Goal: Information Seeking & Learning: Learn about a topic

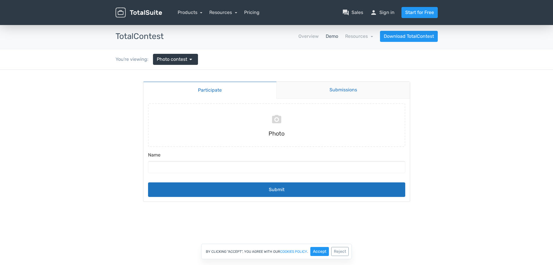
click at [327, 86] on link "Submissions" at bounding box center [344, 90] width 134 height 17
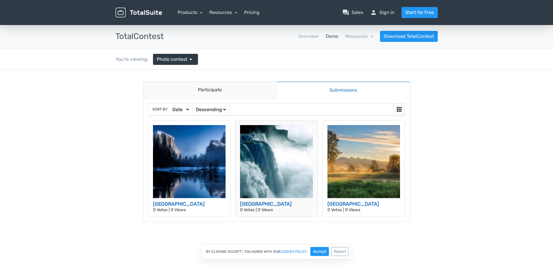
click at [254, 194] on img at bounding box center [276, 161] width 73 height 73
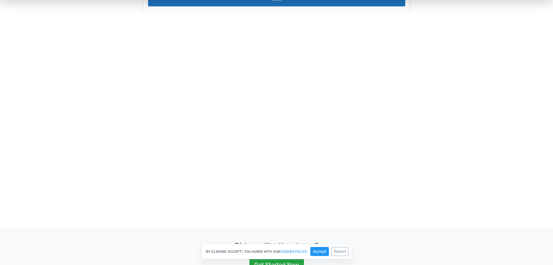
scroll to position [145, 0]
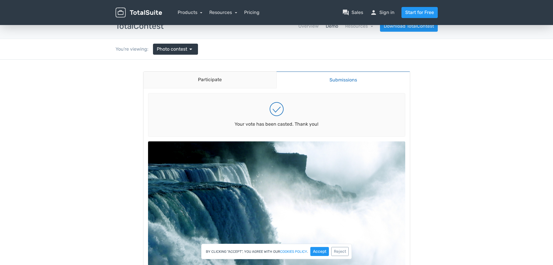
scroll to position [0, 0]
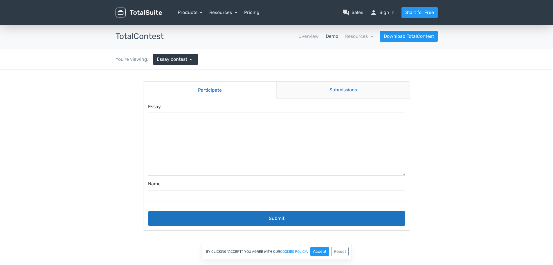
click at [330, 89] on link "Submissions" at bounding box center [344, 90] width 134 height 17
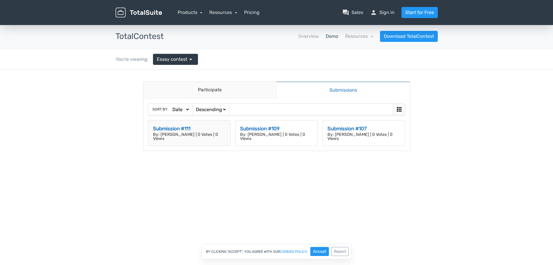
click at [205, 126] on h3 "Submission #111" at bounding box center [189, 129] width 73 height 8
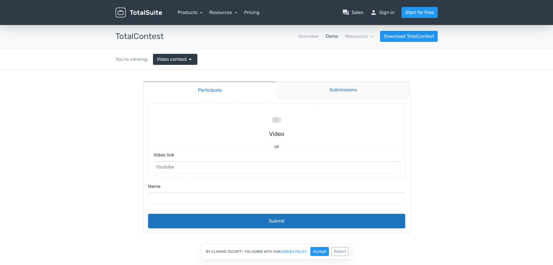
click at [324, 89] on link "Submissions" at bounding box center [344, 90] width 134 height 17
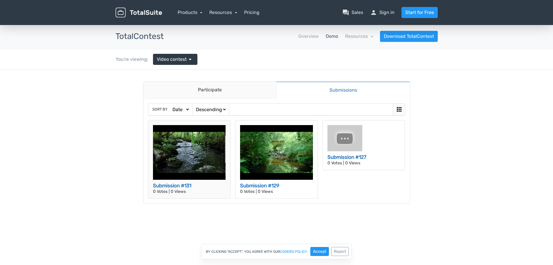
click at [189, 153] on img at bounding box center [189, 152] width 73 height 55
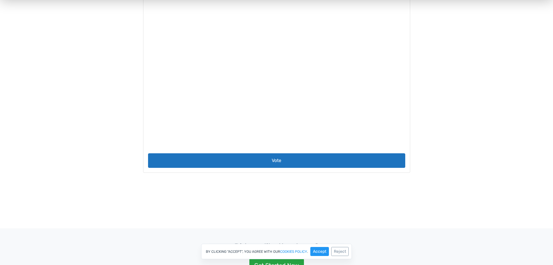
scroll to position [116, 0]
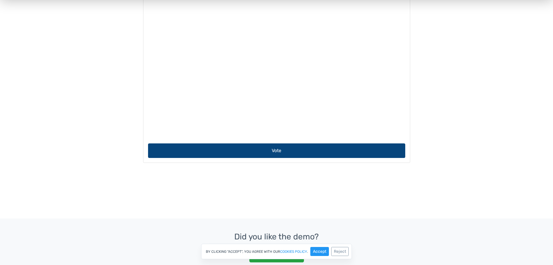
click at [312, 150] on button "Vote" at bounding box center [276, 150] width 257 height 15
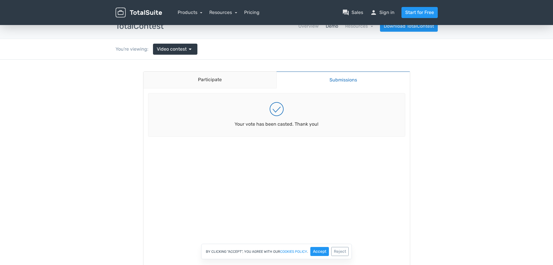
scroll to position [0, 0]
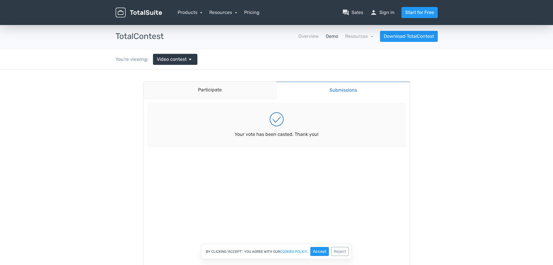
click at [325, 90] on link "Submissions" at bounding box center [344, 89] width 134 height 17
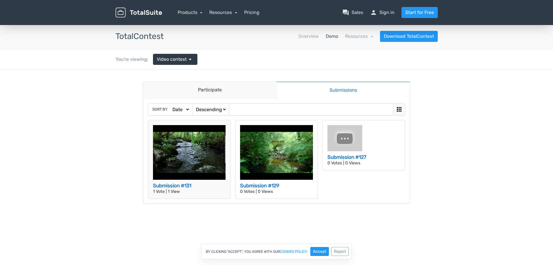
click at [193, 155] on img at bounding box center [189, 152] width 73 height 55
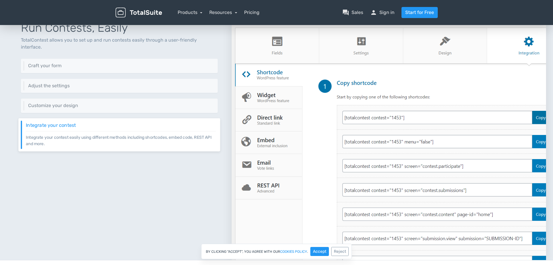
scroll to position [203, 0]
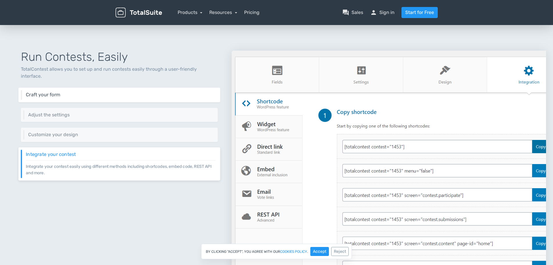
click at [100, 92] on h6 "Craft your form" at bounding box center [121, 94] width 190 height 5
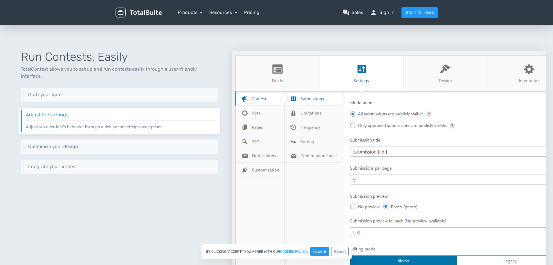
click at [85, 120] on p "Adjust your contest's behavior through a rich set of settings and options." at bounding box center [121, 125] width 190 height 10
click at [71, 144] on h6 "Customize your design" at bounding box center [121, 146] width 190 height 5
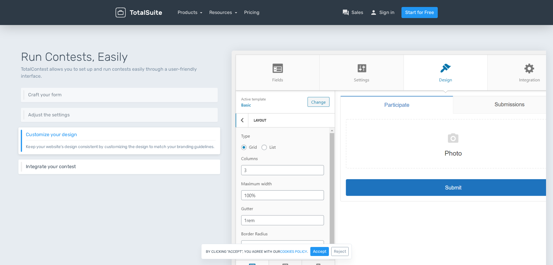
click at [59, 166] on h6 "Integrate your contest" at bounding box center [121, 166] width 190 height 5
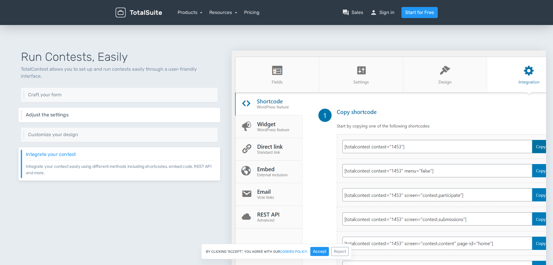
click at [71, 112] on h6 "Adjust the settings" at bounding box center [121, 114] width 190 height 5
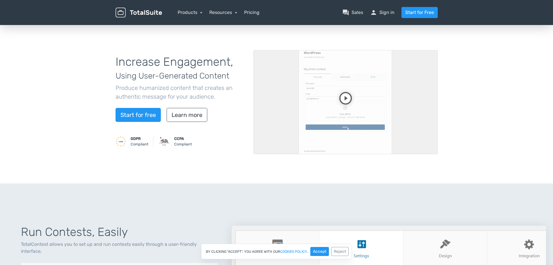
scroll to position [0, 0]
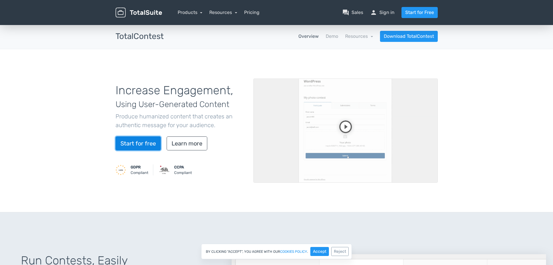
click at [147, 143] on link "Start for free" at bounding box center [138, 143] width 45 height 14
